Goal: Information Seeking & Learning: Learn about a topic

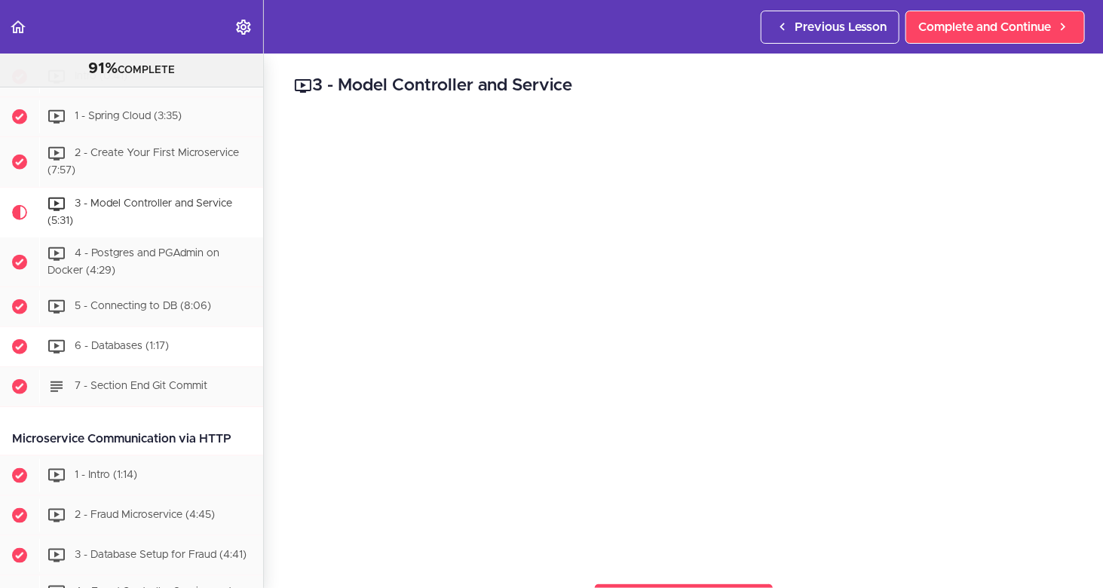
scroll to position [590, 0]
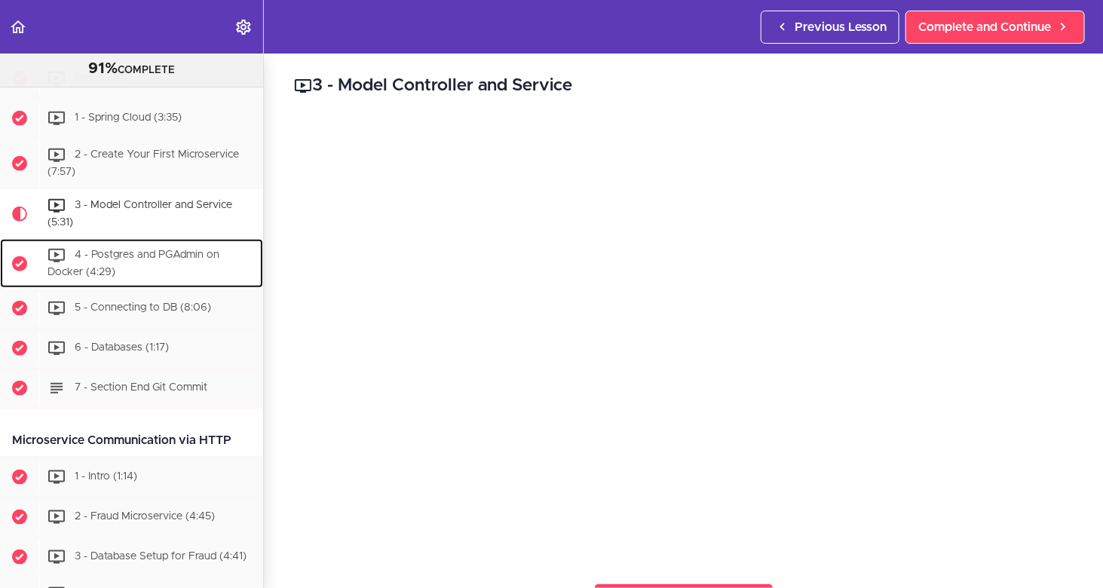
click at [124, 258] on div "4 - Postgres and PGAdmin on Docker (4:29)" at bounding box center [151, 264] width 224 height 50
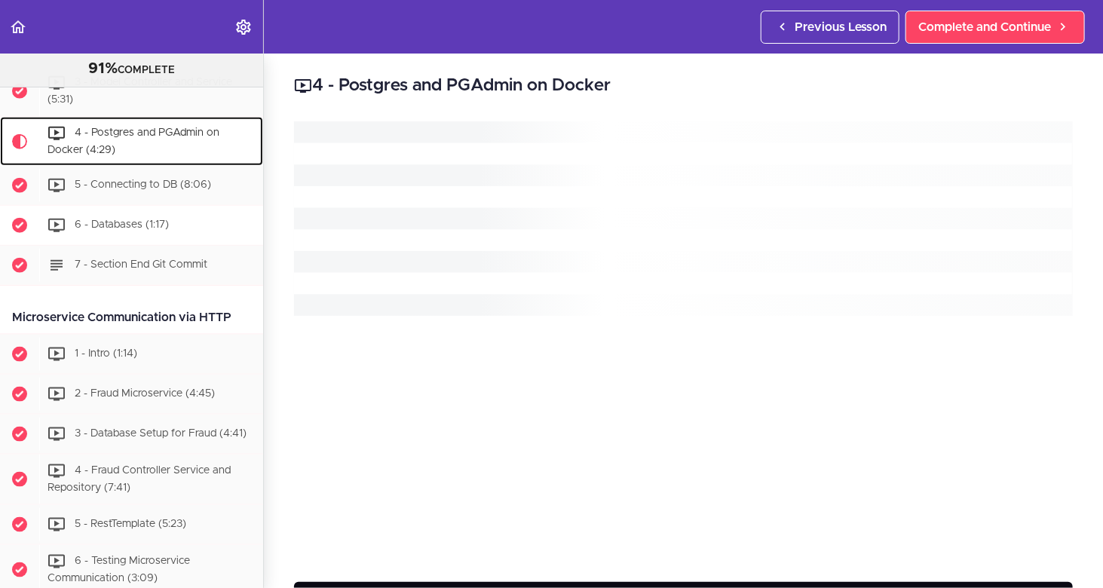
scroll to position [716, 0]
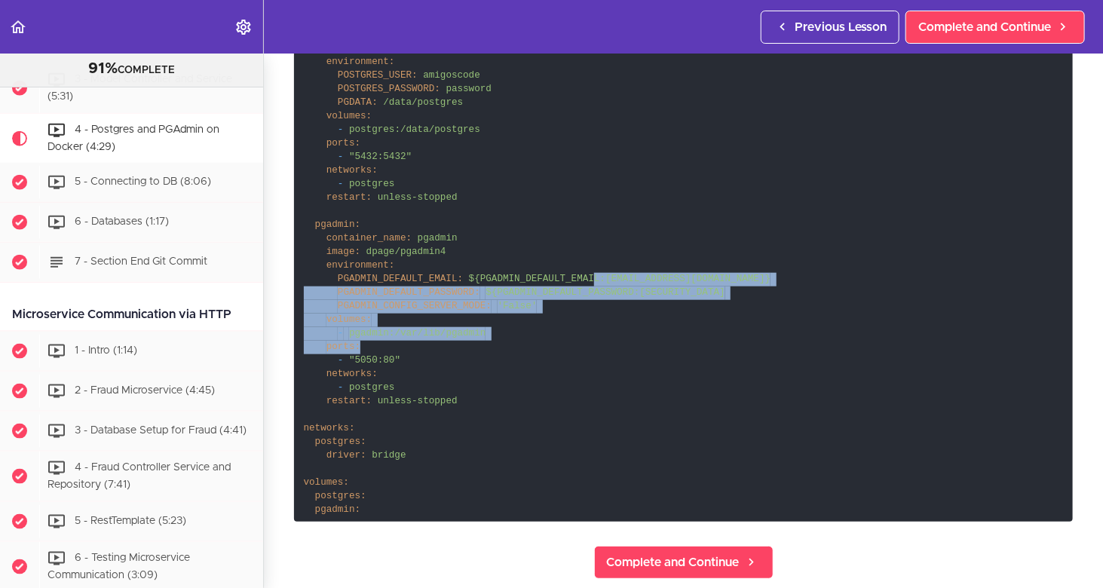
drag, startPoint x: 575, startPoint y: 302, endPoint x: 535, endPoint y: 333, distance: 49.5
click at [572, 346] on code "services: postgres: container_name: postgres image: postgres environment: POSTG…" at bounding box center [683, 259] width 779 height 525
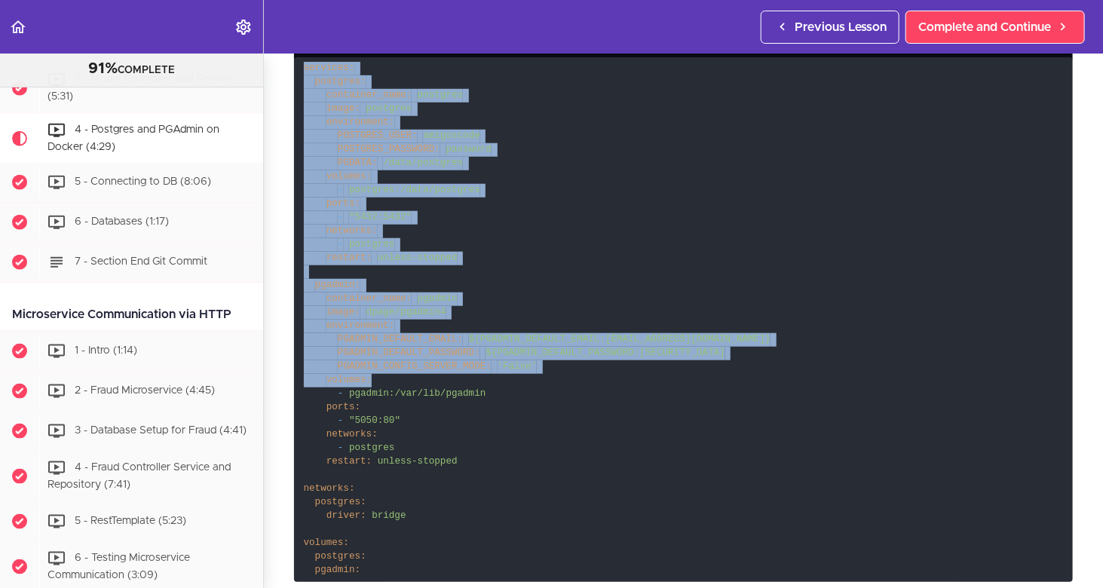
scroll to position [679, 0]
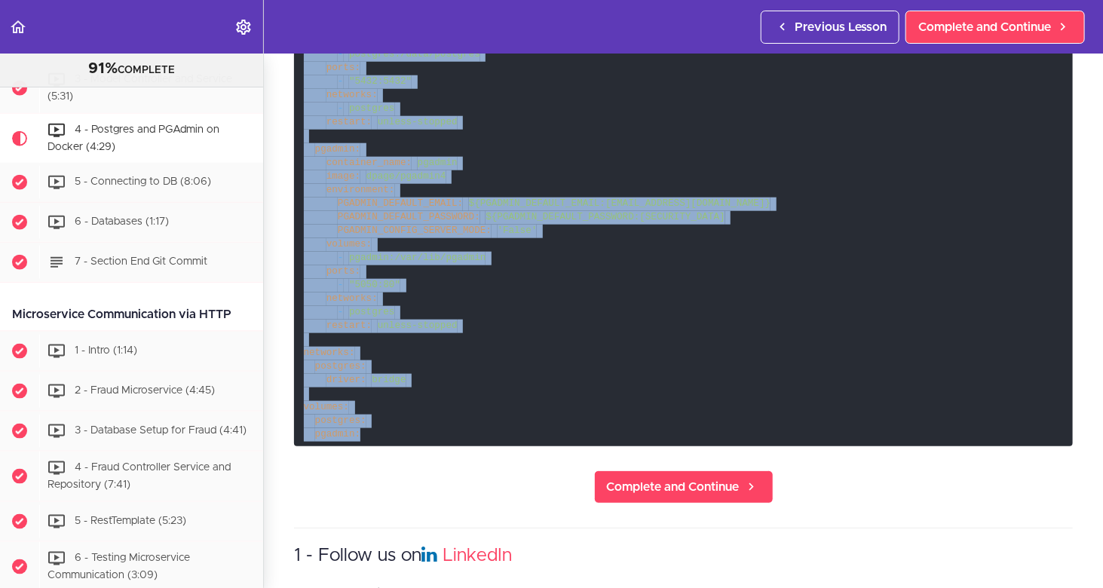
drag, startPoint x: 305, startPoint y: 147, endPoint x: 433, endPoint y: 427, distance: 307.8
click at [436, 431] on code "services: postgres: container_name: postgres image: postgres environment: POSTG…" at bounding box center [683, 184] width 779 height 525
copy code "services: postgres: container_name: postgres image: postgres environment: POSTG…"
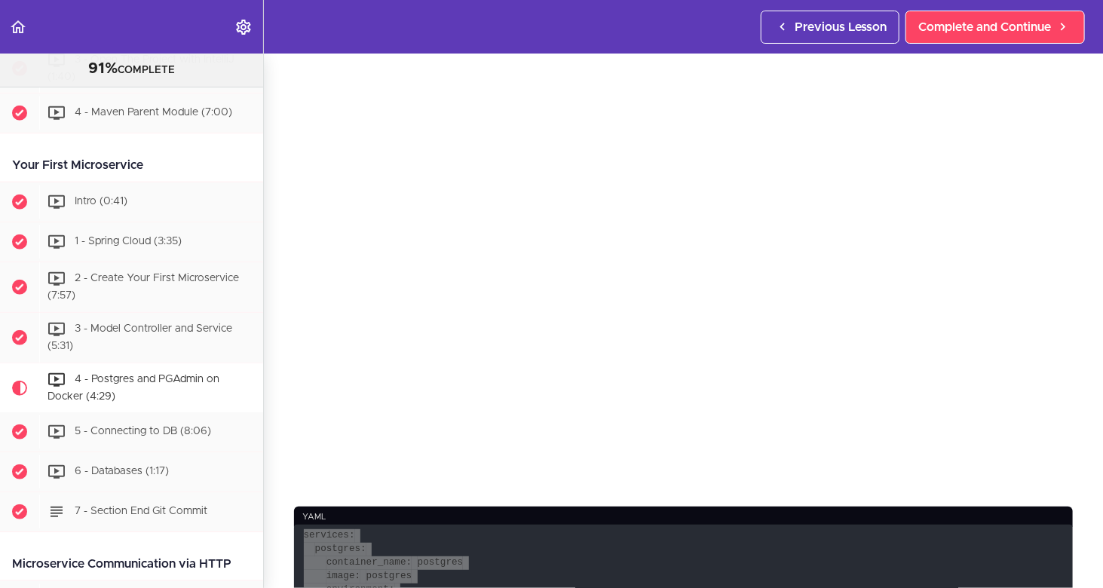
scroll to position [565, 0]
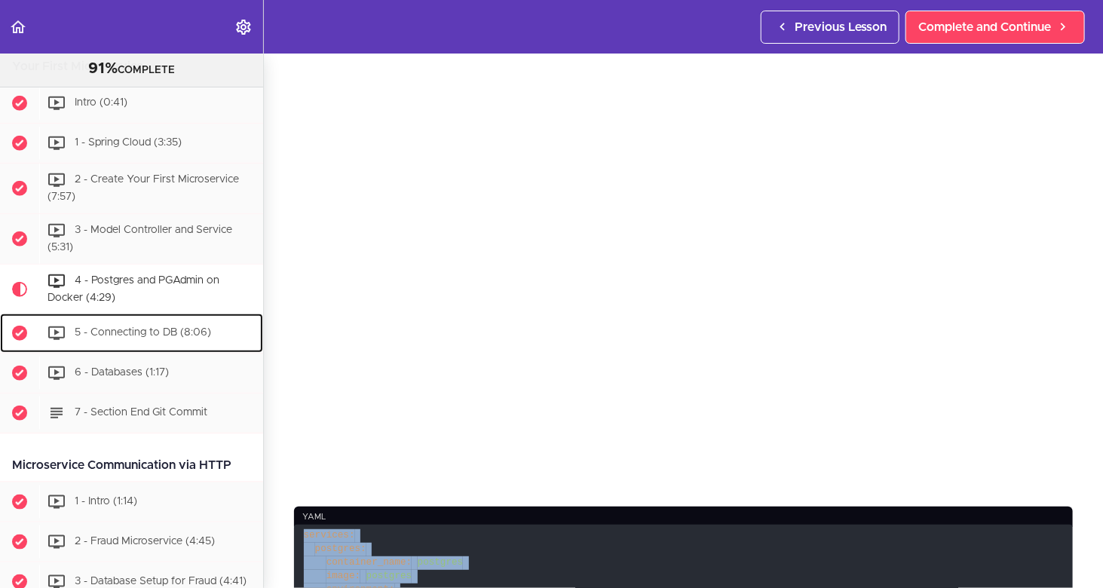
click at [181, 336] on div "5 - Connecting to DB (8:06)" at bounding box center [151, 333] width 224 height 33
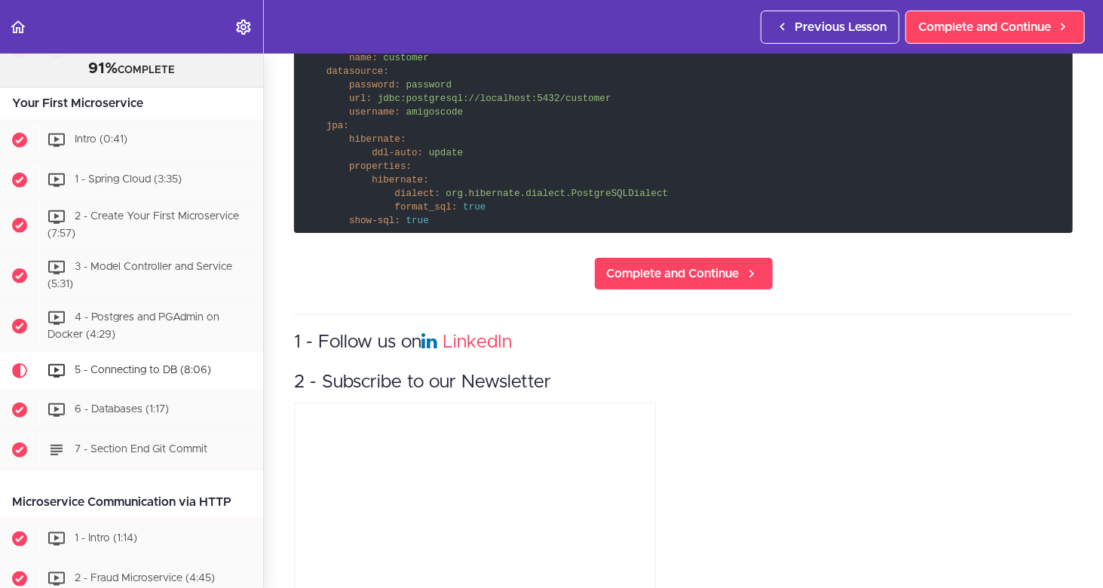
scroll to position [460, 0]
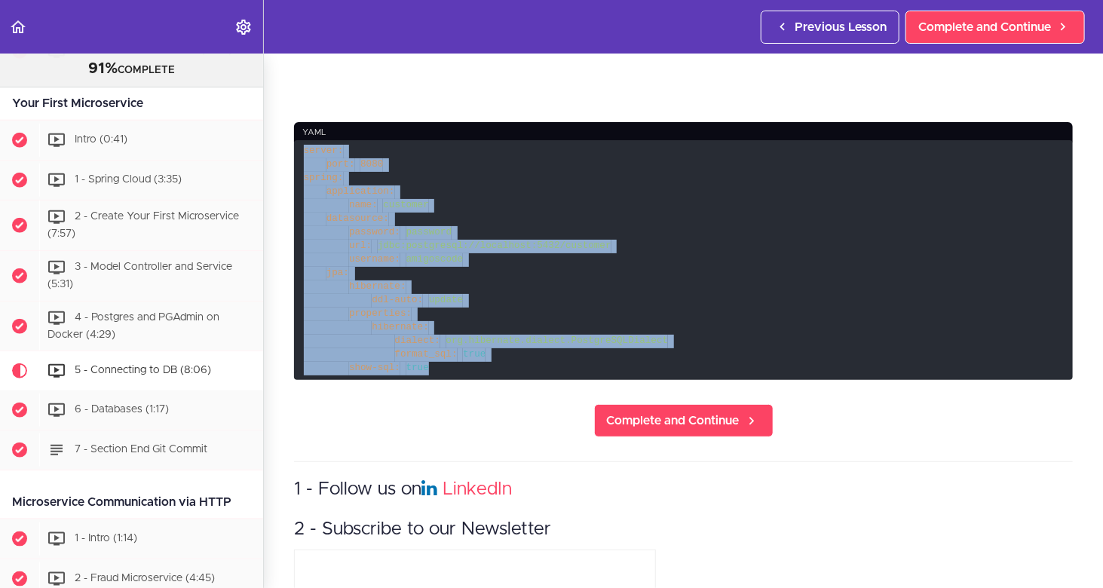
drag, startPoint x: 302, startPoint y: 145, endPoint x: 529, endPoint y: 354, distance: 308.5
click at [535, 357] on code "server: port: 8080 spring: application: name: customer datasource: password: pa…" at bounding box center [683, 260] width 779 height 240
copy code "server: port: 8080 spring: application: name: customer datasource: password: pa…"
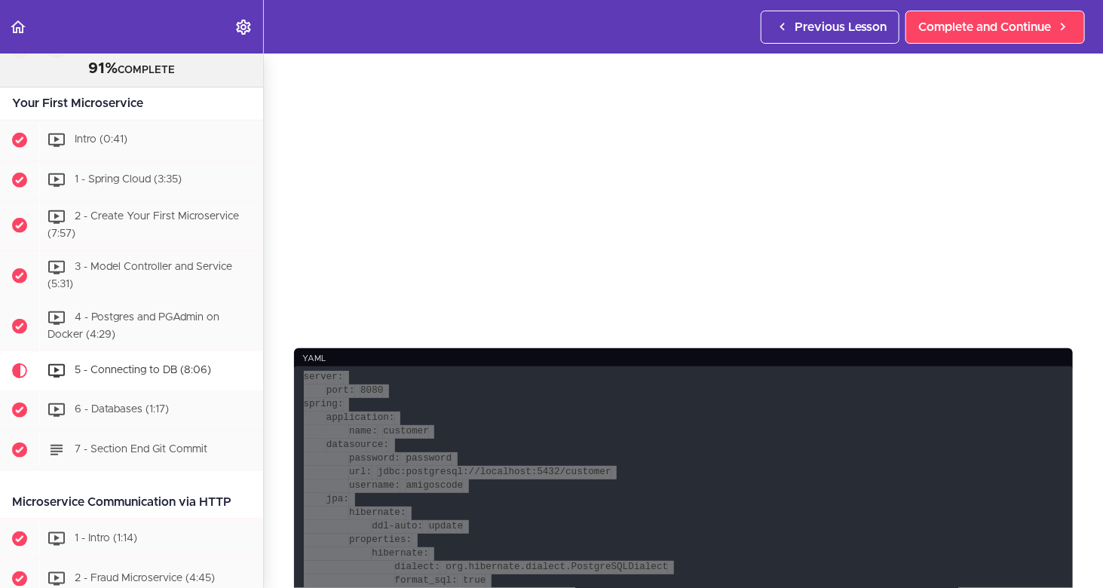
scroll to position [535, 0]
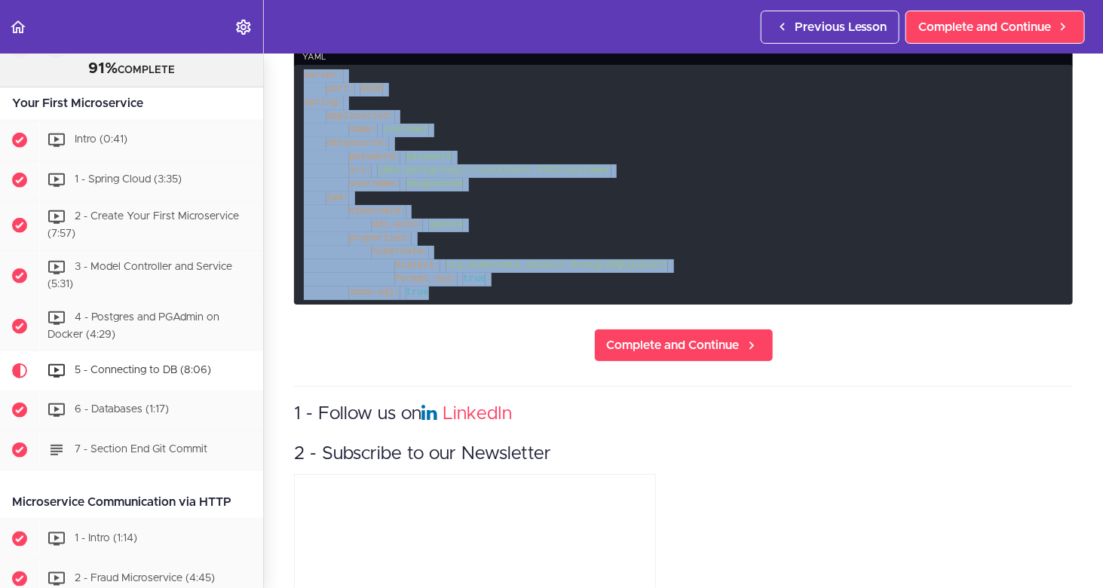
click at [550, 213] on code "server: port: 8080 spring: application: name: customer datasource: password: pa…" at bounding box center [683, 185] width 779 height 240
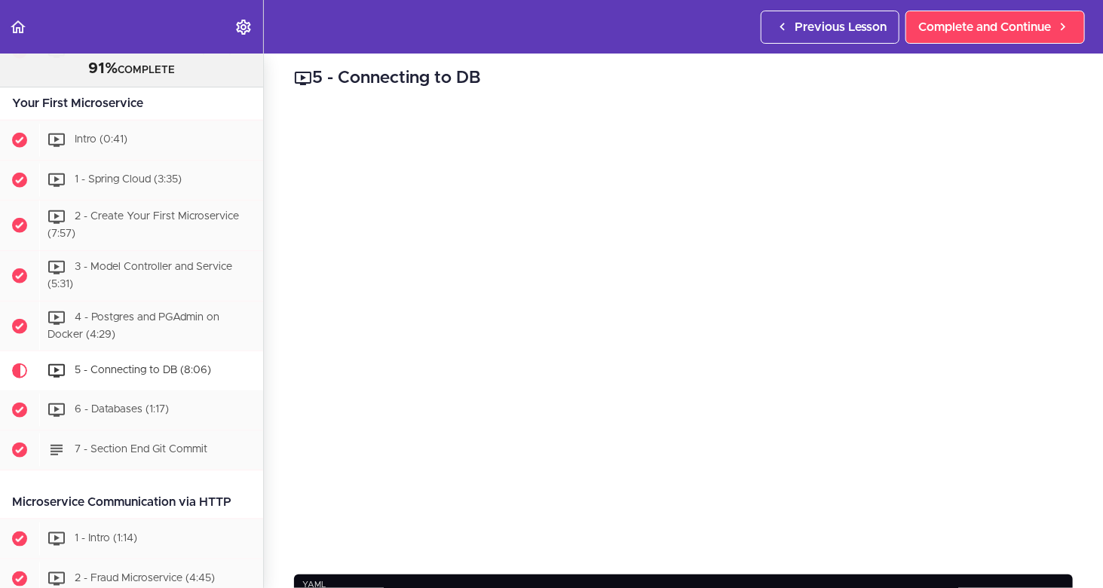
scroll to position [0, 0]
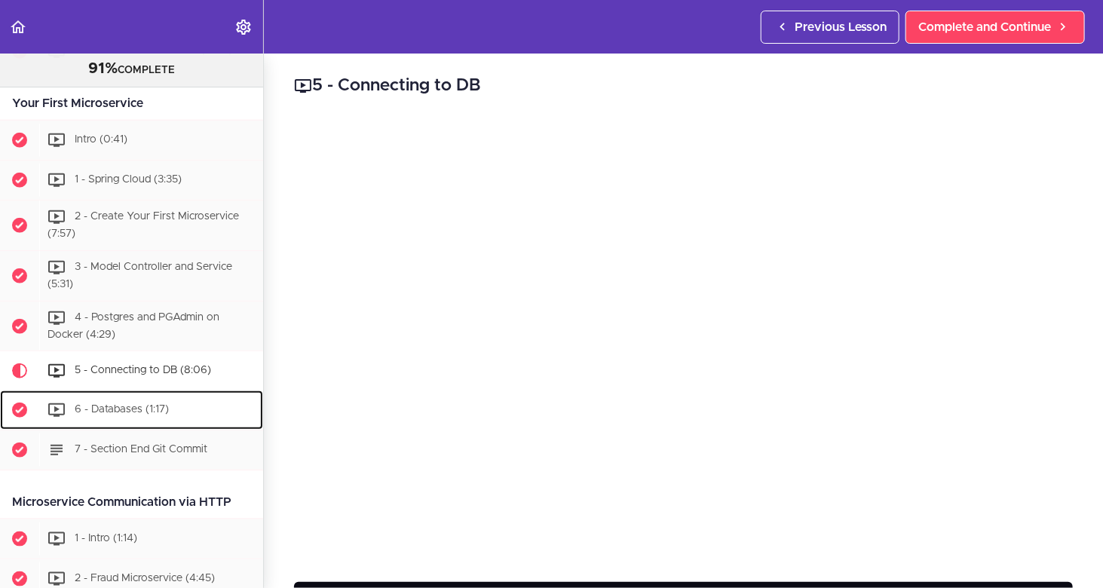
click at [158, 410] on span "6 - Databases (1:17)" at bounding box center [122, 410] width 94 height 11
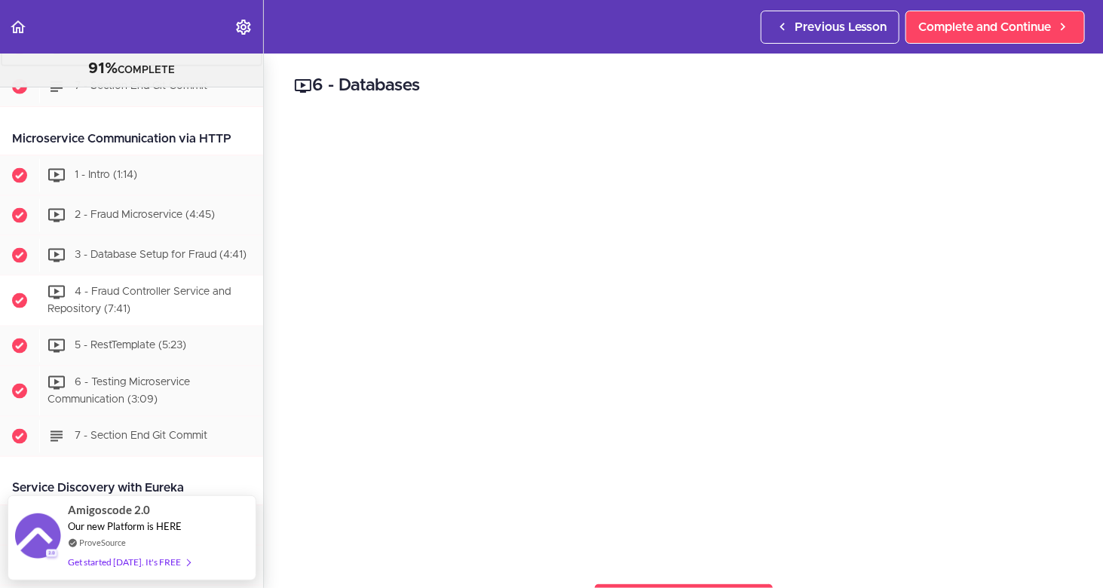
scroll to position [881, 0]
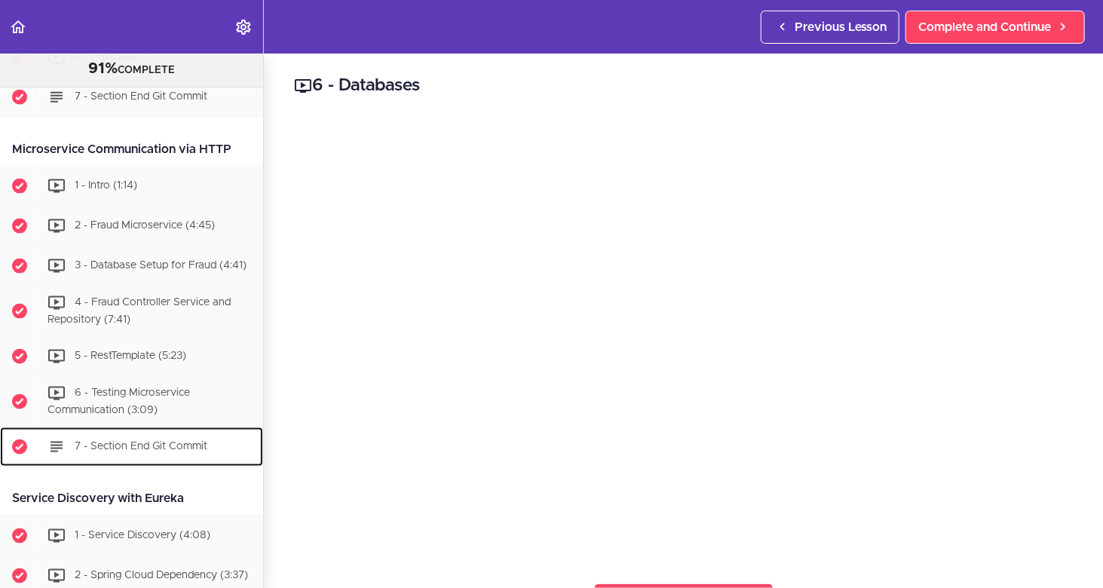
click at [117, 442] on span "7 - Section End Git Commit" at bounding box center [141, 446] width 133 height 11
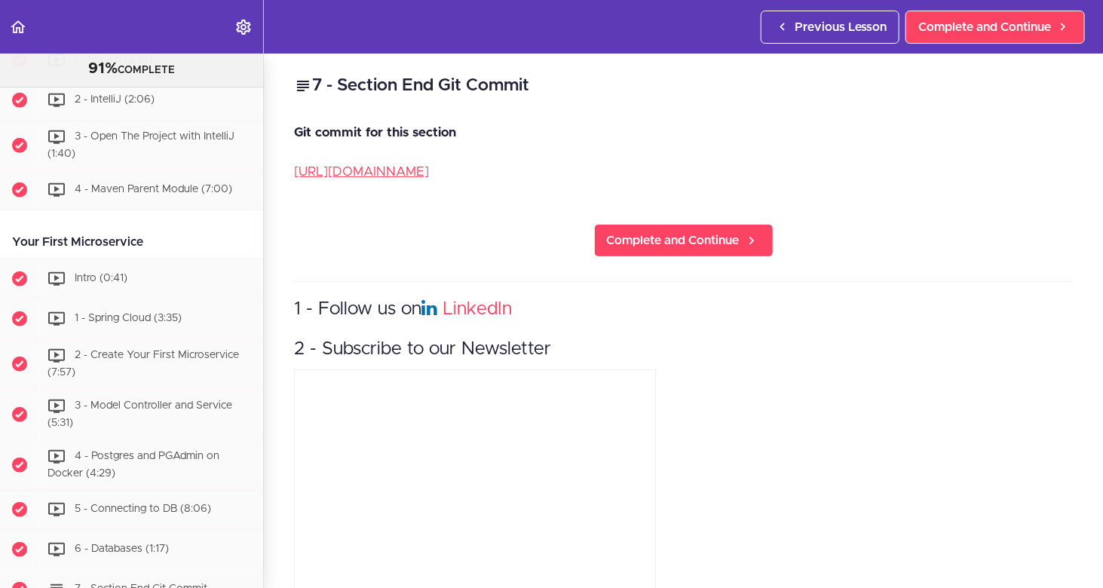
scroll to position [287, 0]
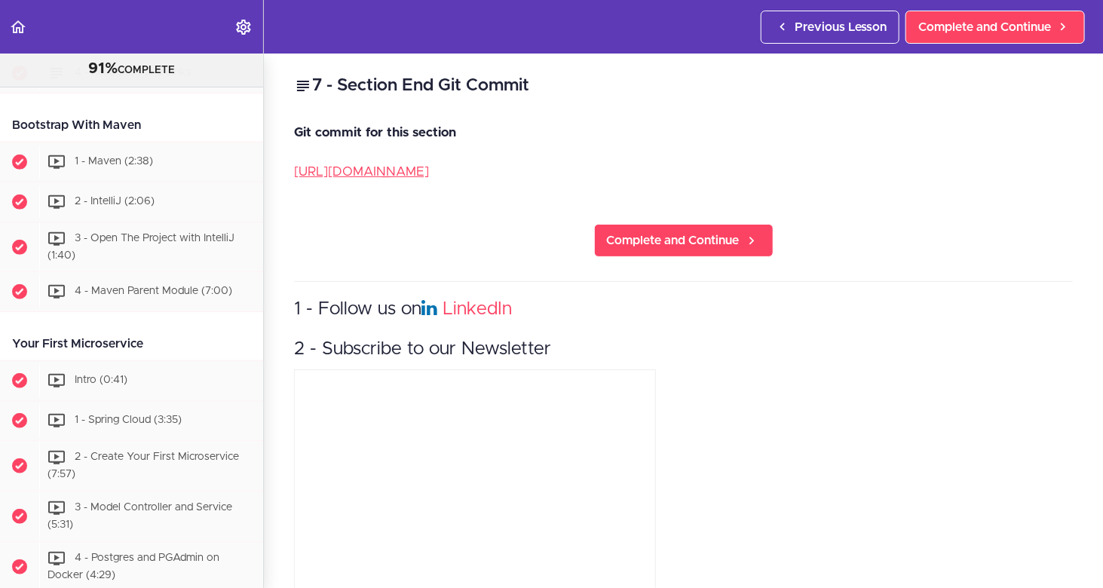
click at [407, 179] on p "[URL][DOMAIN_NAME]" at bounding box center [683, 172] width 779 height 23
click at [402, 167] on link "[URL][DOMAIN_NAME]" at bounding box center [361, 171] width 135 height 13
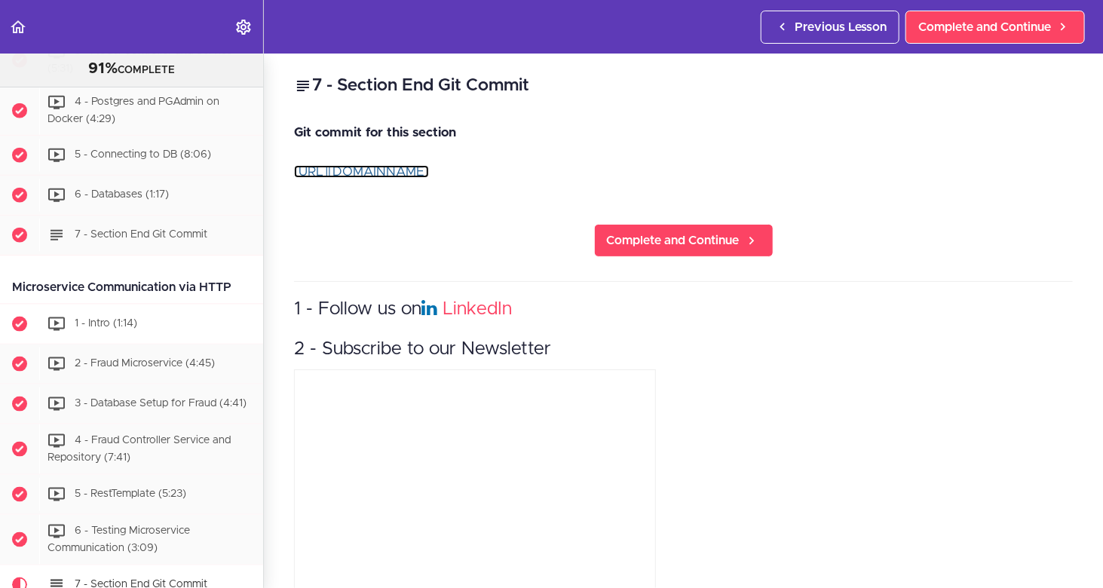
scroll to position [740, 0]
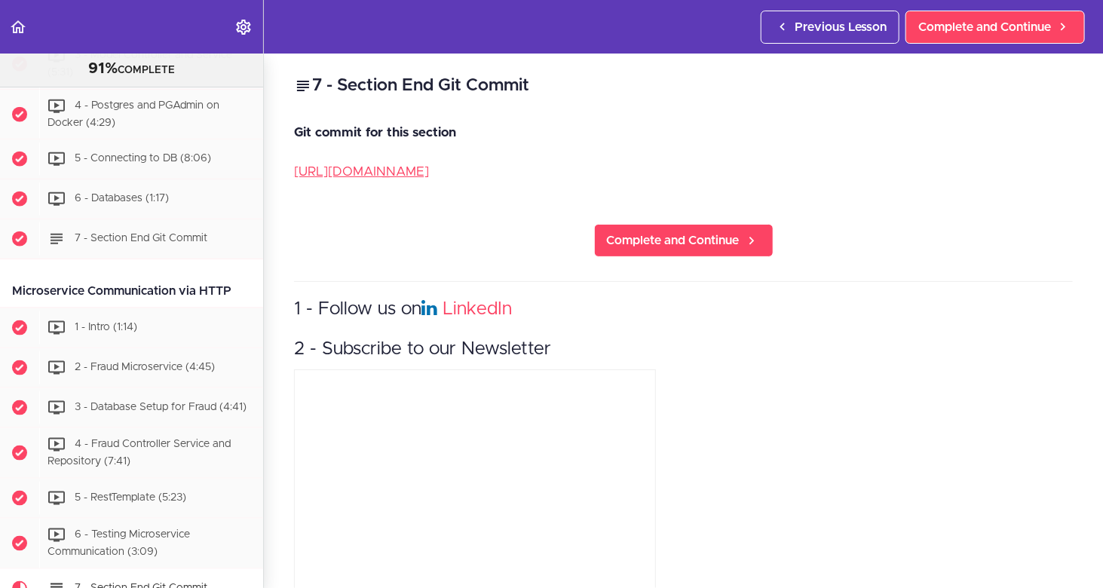
drag, startPoint x: 239, startPoint y: 283, endPoint x: -5, endPoint y: 286, distance: 243.6
click at [0, 286] on html "Autoplay Autocomplete Previous Lesson Complete and Continue Microservices and D…" at bounding box center [551, 301] width 1103 height 603
click at [84, 284] on div "Microservice Communication via HTTP" at bounding box center [131, 292] width 263 height 34
drag, startPoint x: 192, startPoint y: 279, endPoint x: 213, endPoint y: 279, distance: 21.1
click at [199, 279] on div "Microservice Communication via HTTP" at bounding box center [131, 292] width 263 height 34
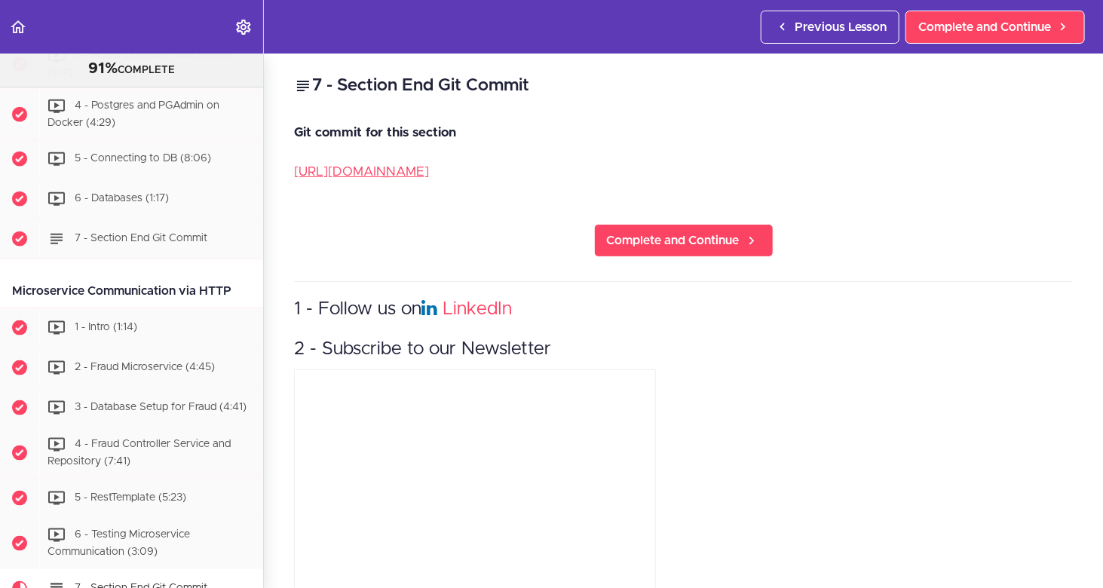
drag, startPoint x: 241, startPoint y: 277, endPoint x: -20, endPoint y: 271, distance: 261.8
click at [0, 271] on html "Autoplay Autocomplete Previous Lesson Complete and Continue Microservices and D…" at bounding box center [551, 301] width 1103 height 603
copy div "Microservice Communication via HTTP"
click at [173, 278] on div "Microservice Communication via HTTP" at bounding box center [131, 292] width 263 height 34
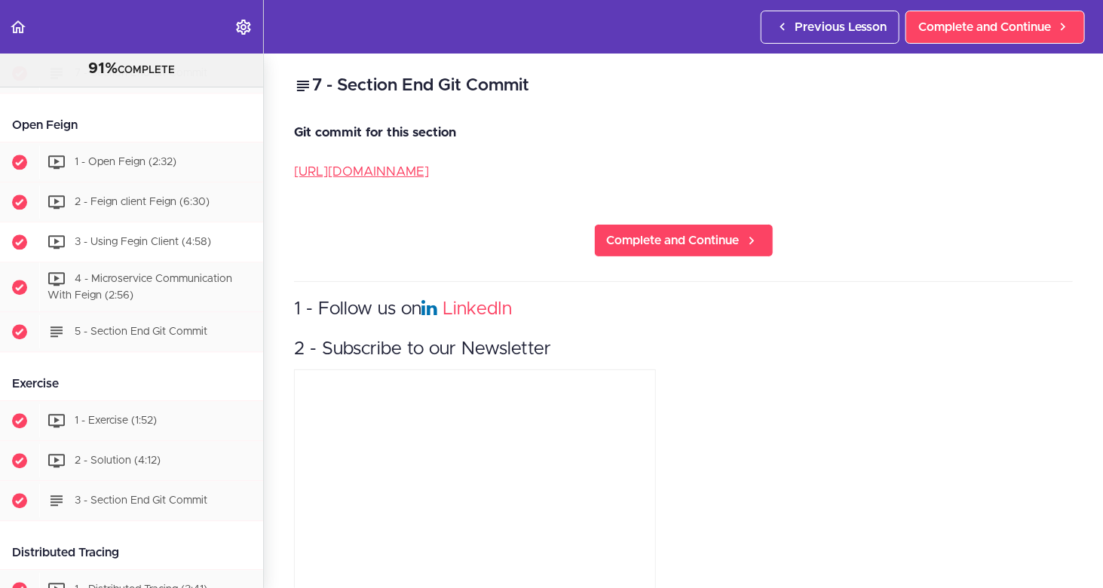
scroll to position [1676, 0]
